Goal: Obtain resource: Download file/media

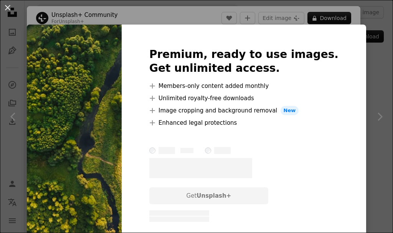
scroll to position [1150, 0]
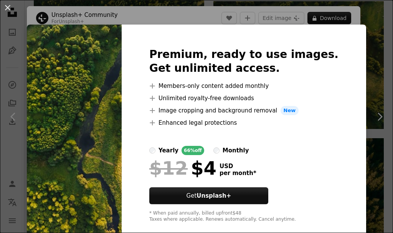
click at [370, 46] on div "An X shape Premium, ready to use images. Get unlimited access. A plus sign Memb…" at bounding box center [196, 116] width 393 height 233
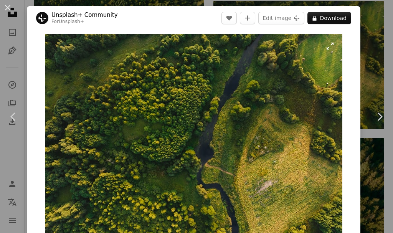
scroll to position [38, 0]
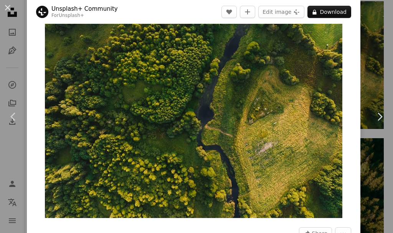
click at [226, 126] on img "Zoom in on this image" at bounding box center [193, 106] width 297 height 222
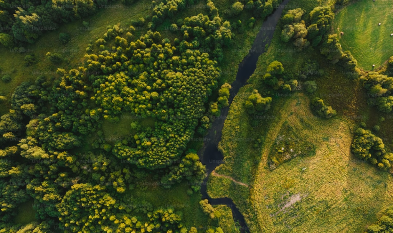
scroll to position [26, 0]
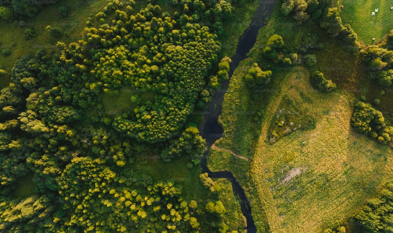
click at [218, 128] on img "Zoom out on this image" at bounding box center [196, 120] width 393 height 294
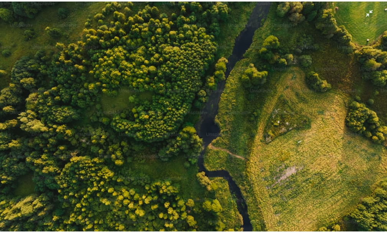
scroll to position [34, 0]
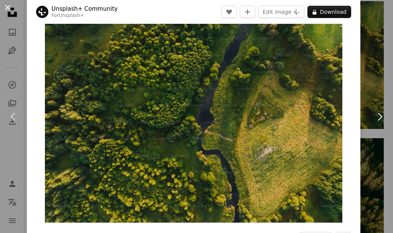
click at [7, 7] on button "An X shape" at bounding box center [7, 7] width 9 height 9
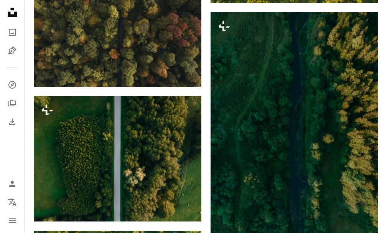
scroll to position [1073, 0]
